Goal: Information Seeking & Learning: Check status

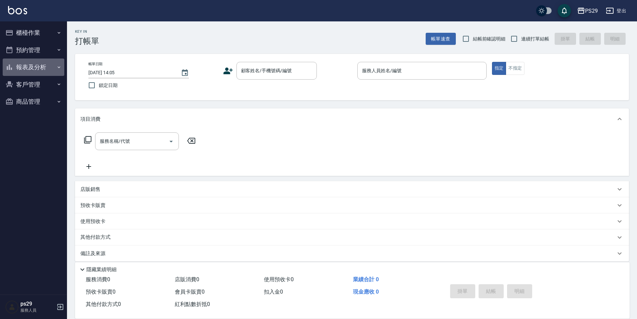
click at [28, 66] on button "報表及分析" at bounding box center [34, 67] width 62 height 17
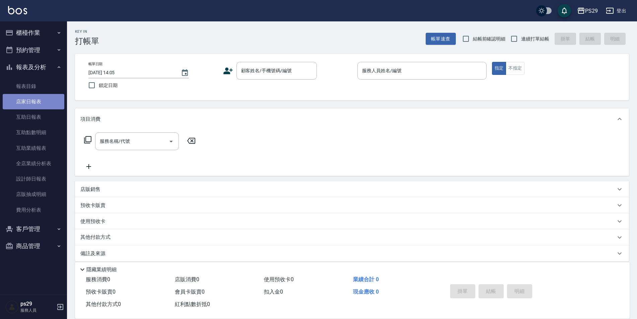
click at [32, 102] on link "店家日報表" at bounding box center [34, 101] width 62 height 15
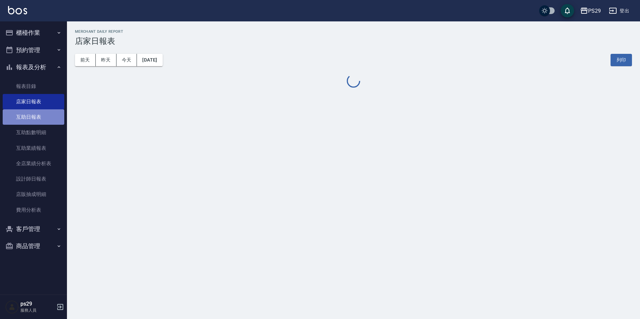
click at [34, 118] on link "互助日報表" at bounding box center [34, 116] width 62 height 15
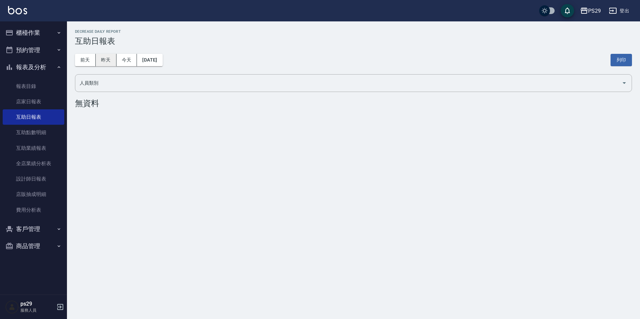
click at [100, 59] on button "昨天" at bounding box center [106, 60] width 21 height 12
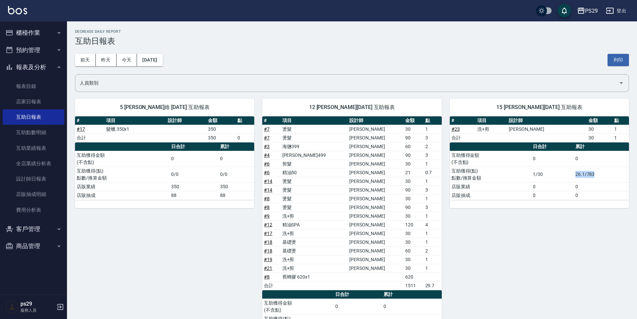
drag, startPoint x: 572, startPoint y: 172, endPoint x: 603, endPoint y: 175, distance: 32.0
click at [603, 175] on tr "互助獲得(點) 點數/換算金額 1/30 26.1/783" at bounding box center [539, 175] width 179 height 16
drag, startPoint x: 603, startPoint y: 175, endPoint x: 586, endPoint y: 192, distance: 24.4
click at [586, 192] on td "0" at bounding box center [600, 195] width 55 height 9
